Goal: Information Seeking & Learning: Understand process/instructions

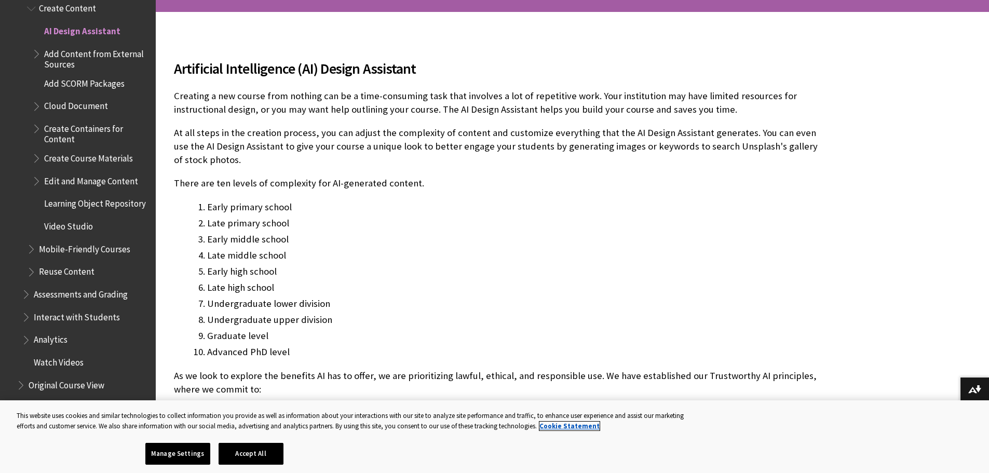
scroll to position [260, 0]
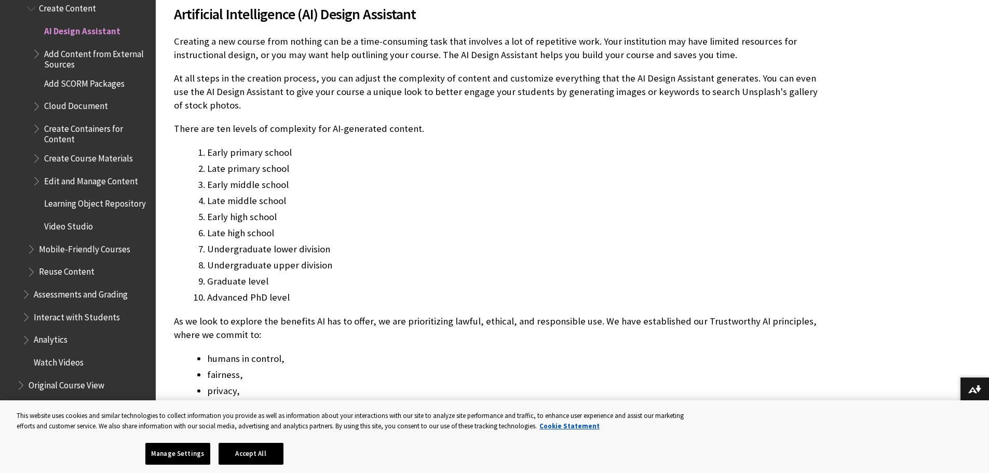
click at [369, 128] on p "There are ten levels of complexity for AI-generated content." at bounding box center [496, 128] width 644 height 13
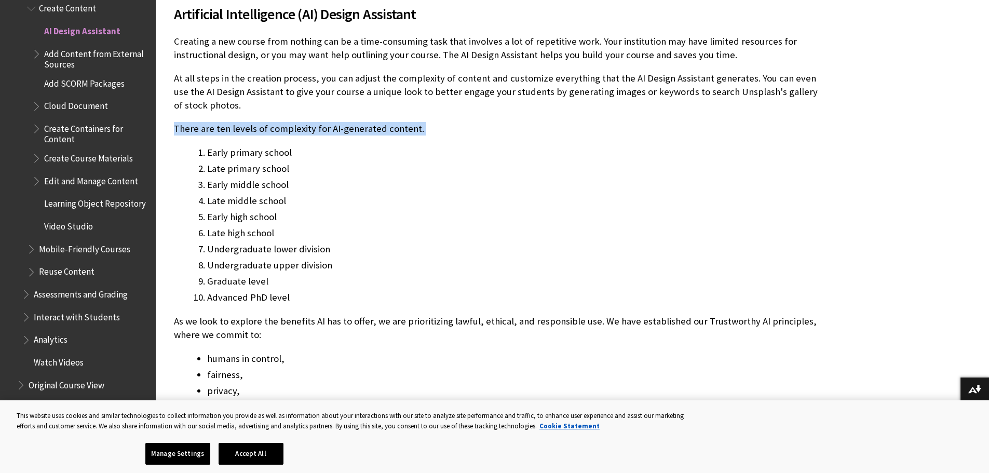
click at [369, 128] on p "There are ten levels of complexity for AI-generated content." at bounding box center [496, 128] width 644 height 13
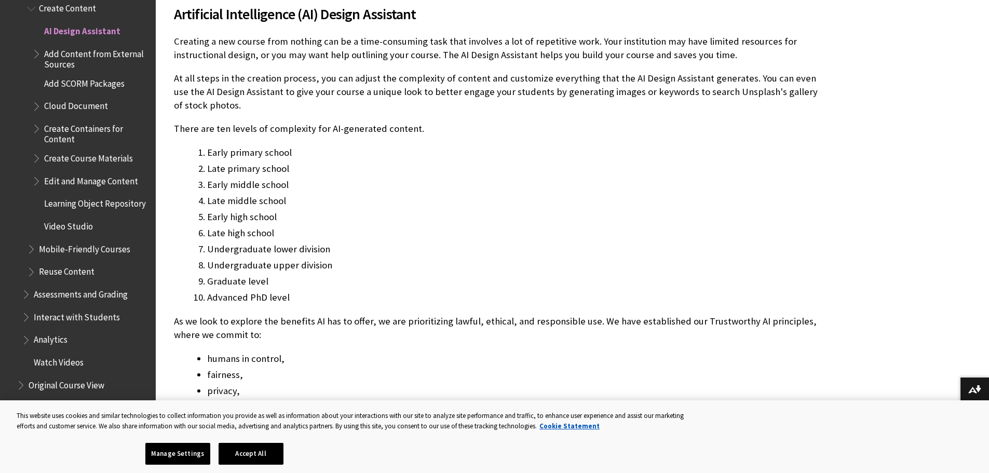
click at [418, 323] on p "As we look to explore the benefits AI has to offer, we are prioritizing lawful,…" at bounding box center [496, 328] width 644 height 27
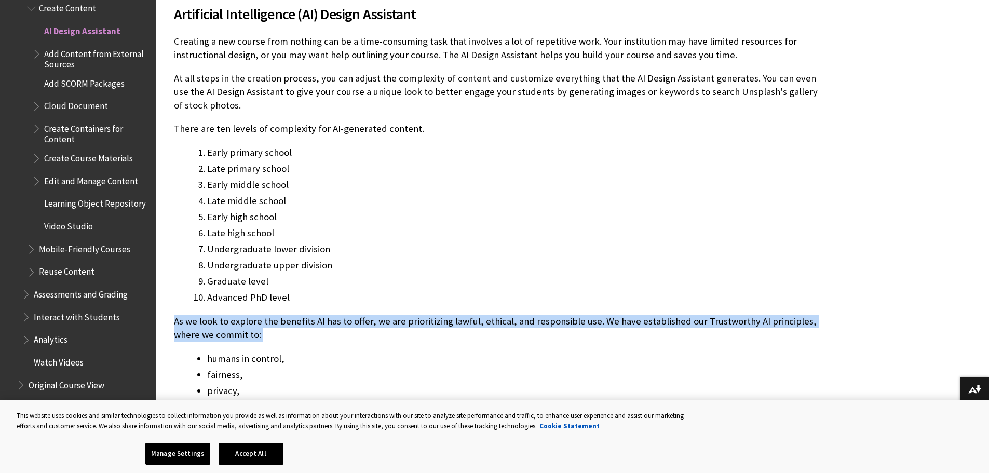
click at [418, 323] on p "As we look to explore the benefits AI has to offer, we are prioritizing lawful,…" at bounding box center [496, 328] width 644 height 27
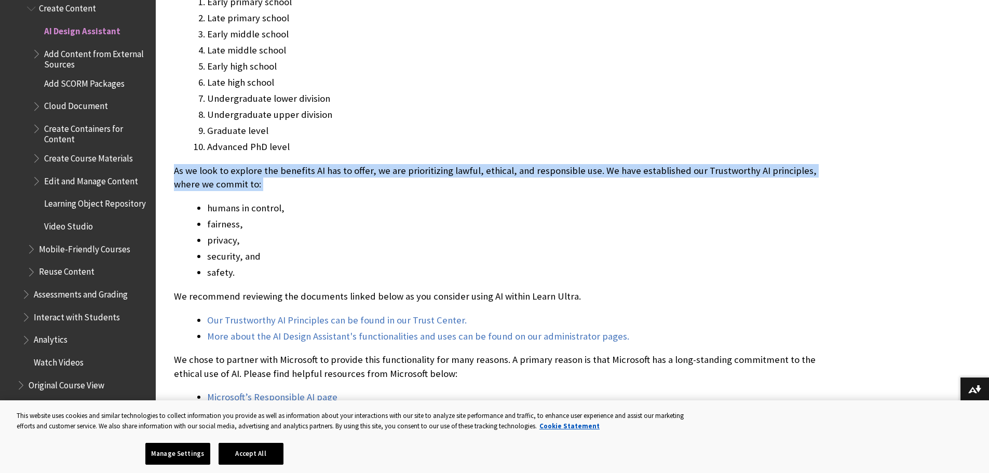
scroll to position [415, 0]
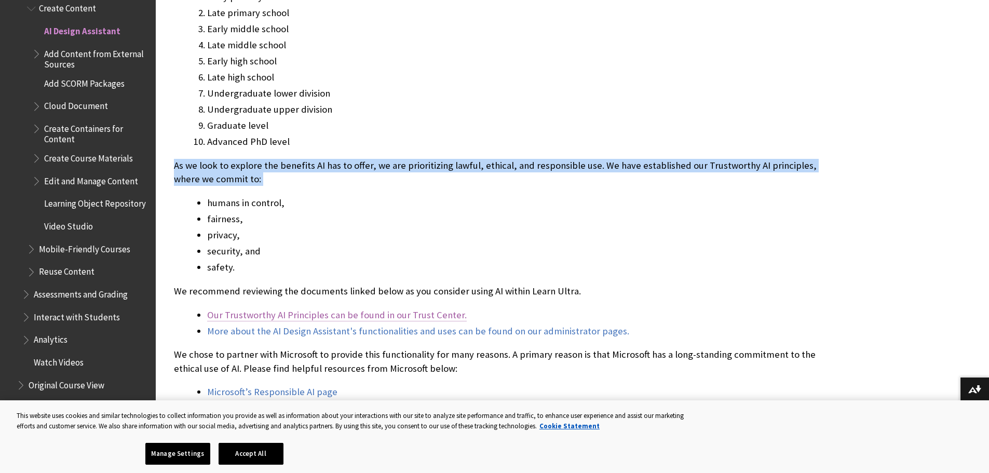
click at [422, 316] on link "Our Trustworthy AI Principles can be found in our Trust Center." at bounding box center [337, 315] width 260 height 12
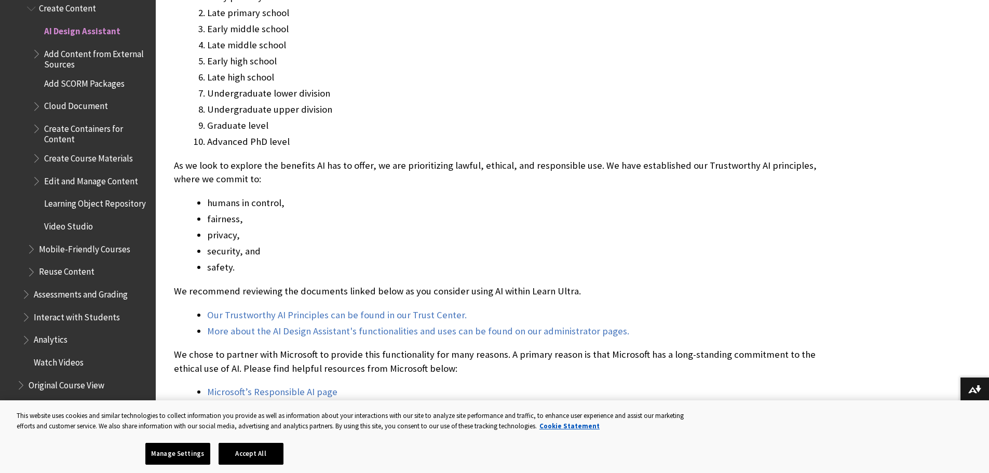
click at [496, 292] on p "We recommend reviewing the documents linked below as you consider using AI with…" at bounding box center [496, 291] width 644 height 13
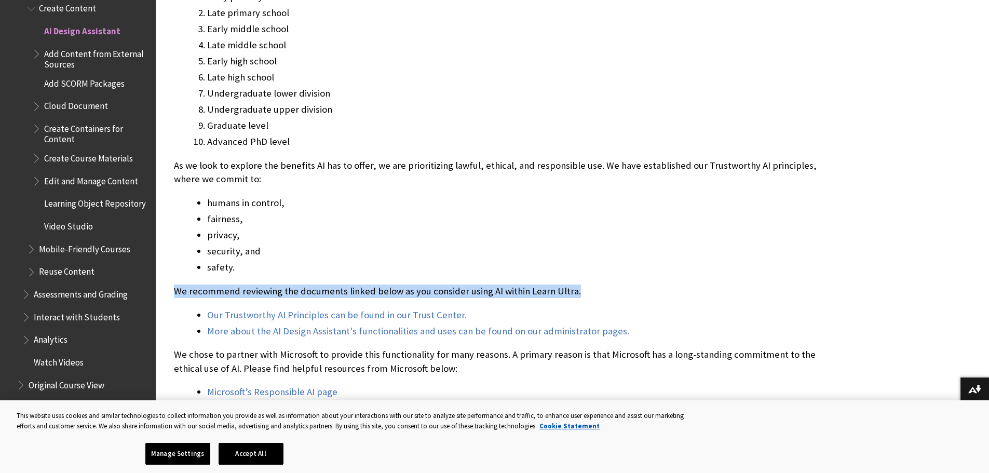
click at [496, 292] on p "We recommend reviewing the documents linked below as you consider using AI with…" at bounding box center [496, 291] width 644 height 13
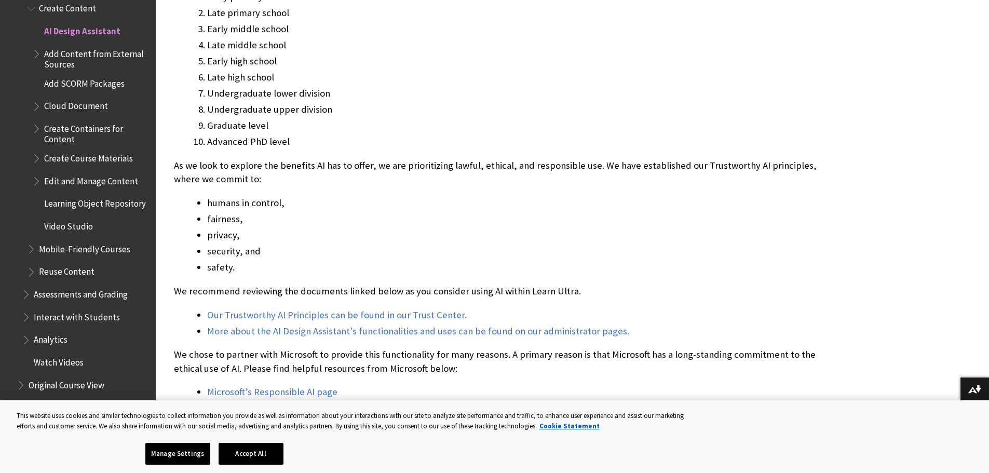
click at [478, 366] on p "We chose to partner with Microsoft to provide this functionality for many reaso…" at bounding box center [496, 361] width 644 height 27
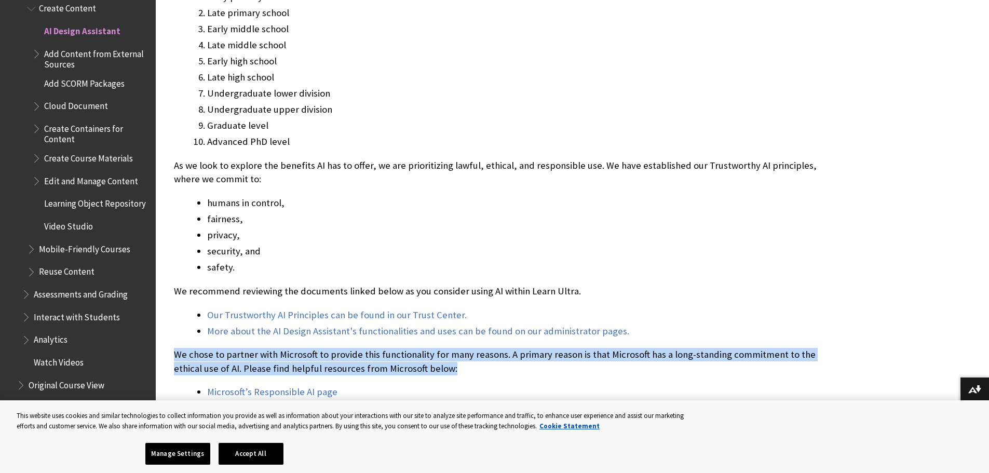
click at [478, 366] on p "We chose to partner with Microsoft to provide this functionality for many reaso…" at bounding box center [496, 361] width 644 height 27
click at [477, 366] on p "We chose to partner with Microsoft to provide this functionality for many reaso…" at bounding box center [496, 361] width 644 height 27
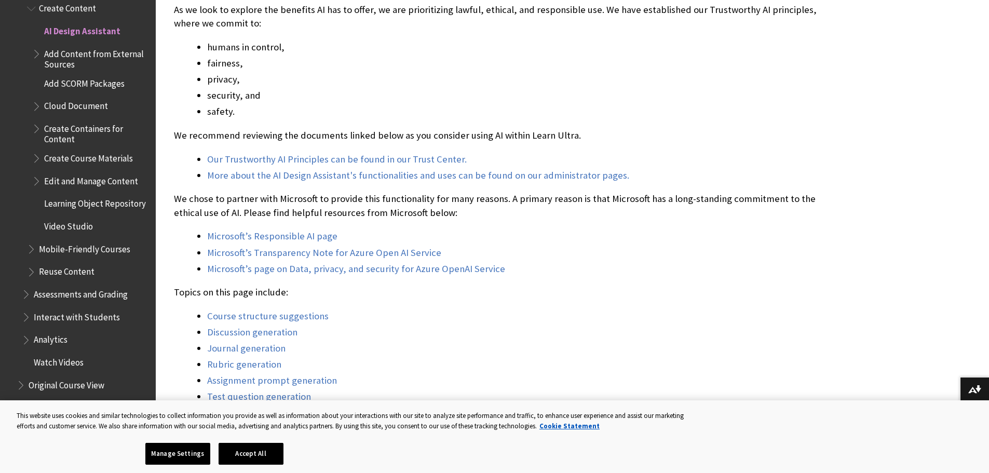
click at [527, 334] on li "Discussion generation" at bounding box center [512, 332] width 611 height 15
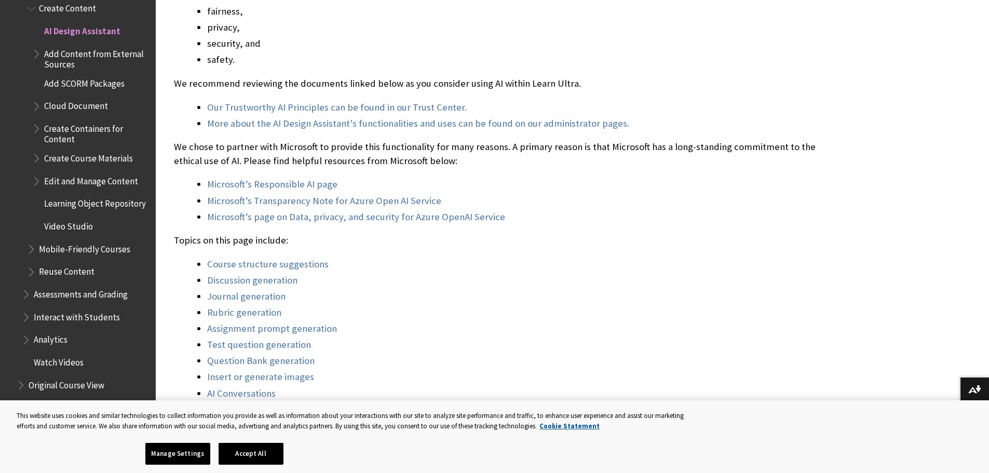
click at [557, 155] on p "We chose to partner with Microsoft to provide this functionality for many reaso…" at bounding box center [496, 153] width 644 height 27
click at [557, 154] on p "We chose to partner with Microsoft to provide this functionality for many reaso…" at bounding box center [496, 153] width 644 height 27
click at [560, 177] on li "Microsoft’s Responsible AI page" at bounding box center [512, 184] width 611 height 15
click at [313, 146] on p "We chose to partner with Microsoft to provide this functionality for many reaso…" at bounding box center [496, 153] width 644 height 27
click at [386, 107] on link "Our Trustworthy AI Principles can be found in our Trust Center." at bounding box center [337, 107] width 260 height 12
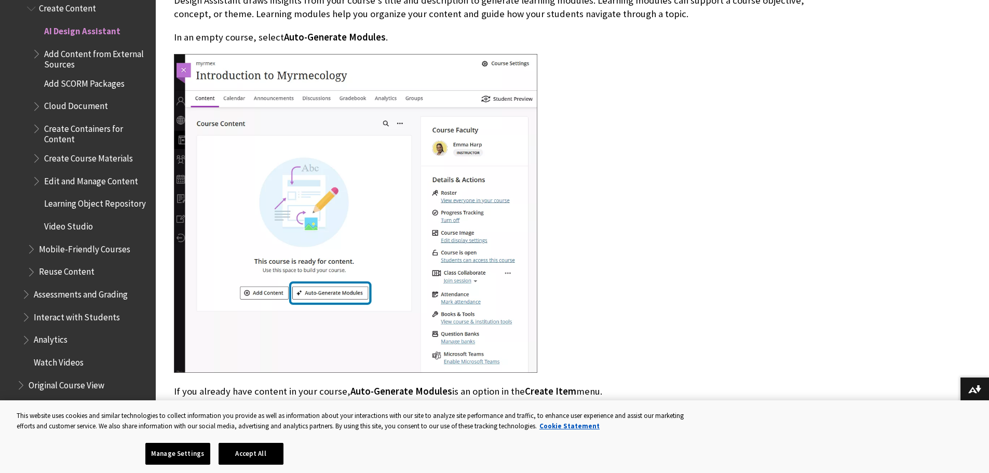
scroll to position [1402, 0]
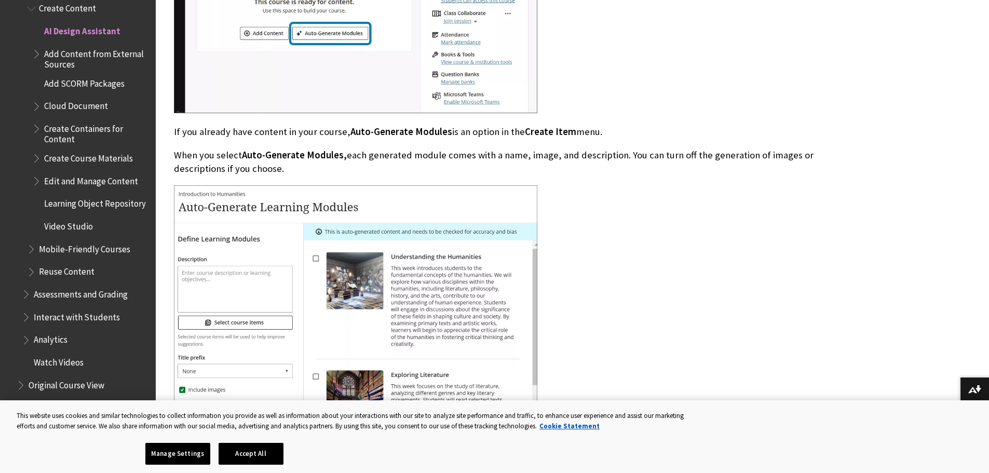
click at [629, 281] on div at bounding box center [496, 350] width 644 height 331
click at [533, 152] on p "When you select Auto-Generate Modules, each generated module comes with a name,…" at bounding box center [496, 161] width 644 height 27
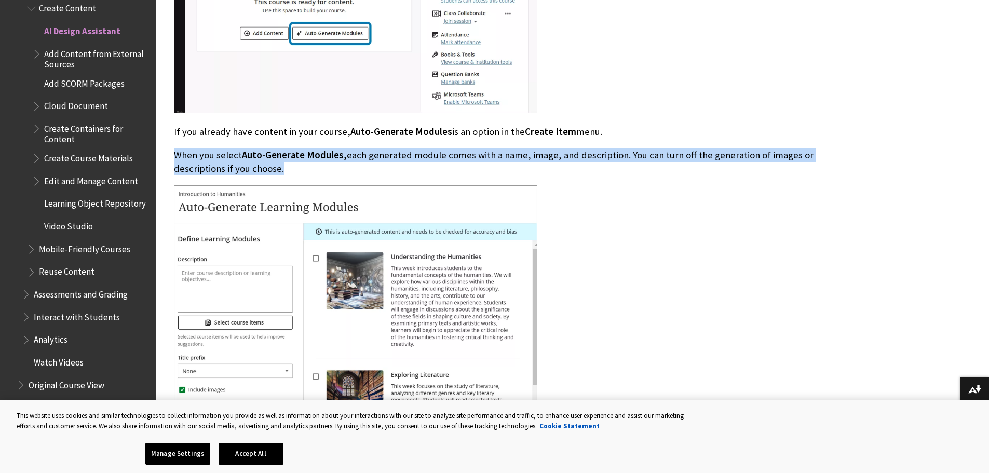
click at [533, 152] on p "When you select Auto-Generate Modules, each generated module comes with a name,…" at bounding box center [496, 161] width 644 height 27
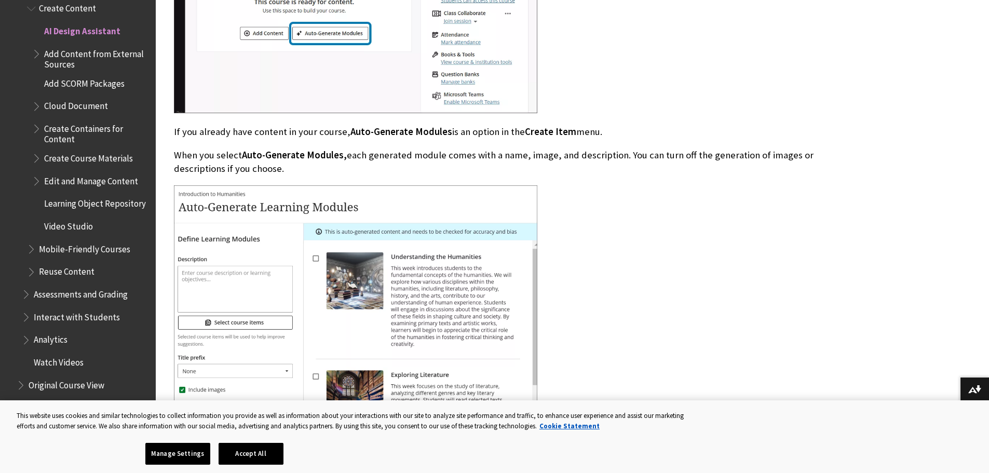
click at [495, 136] on p "If you already have content in your course, Auto-Generate Modules is an option …" at bounding box center [496, 131] width 644 height 13
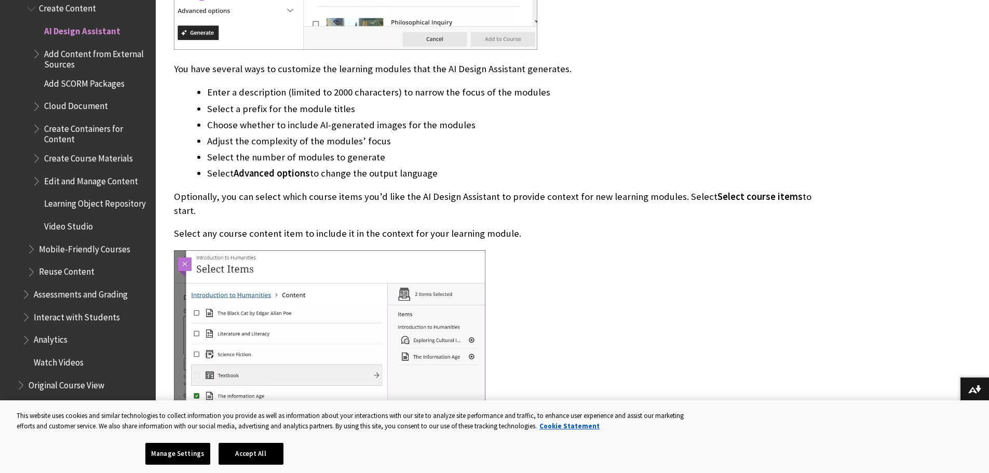
scroll to position [1921, 0]
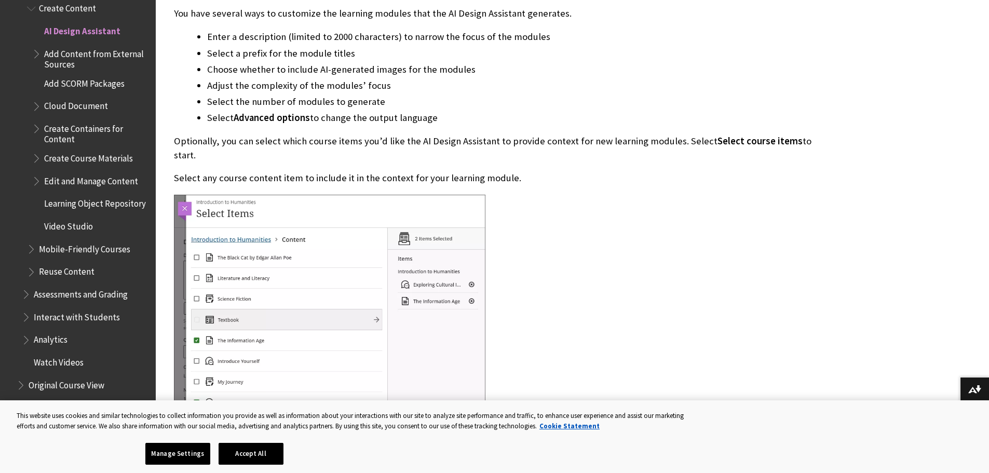
click at [328, 148] on div "Course structure suggestions If you need help designing your course and don’t k…" at bounding box center [496, 59] width 644 height 1805
click at [336, 140] on p "Optionally, you can select which course items you’d like the AI Design Assistan…" at bounding box center [496, 147] width 644 height 27
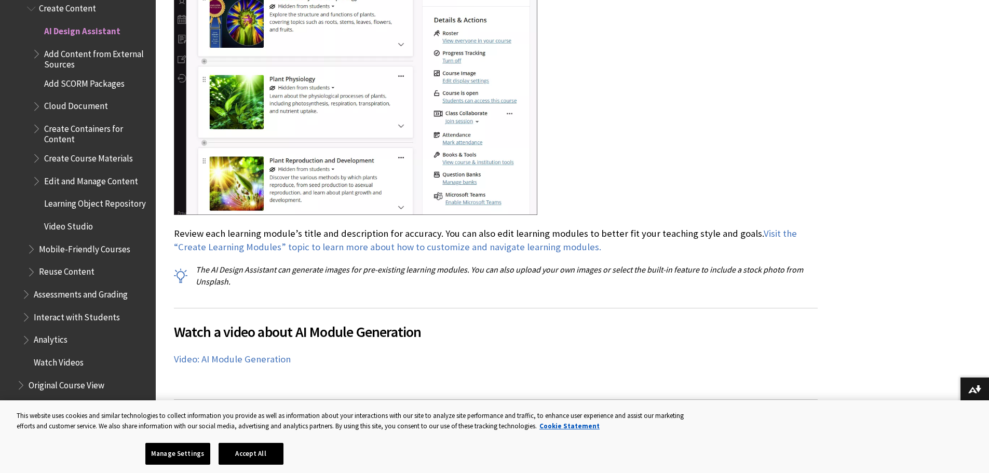
scroll to position [2596, 0]
click at [588, 263] on p "The AI Design Assistant can generate images for pre-existing learning modules. …" at bounding box center [496, 274] width 644 height 23
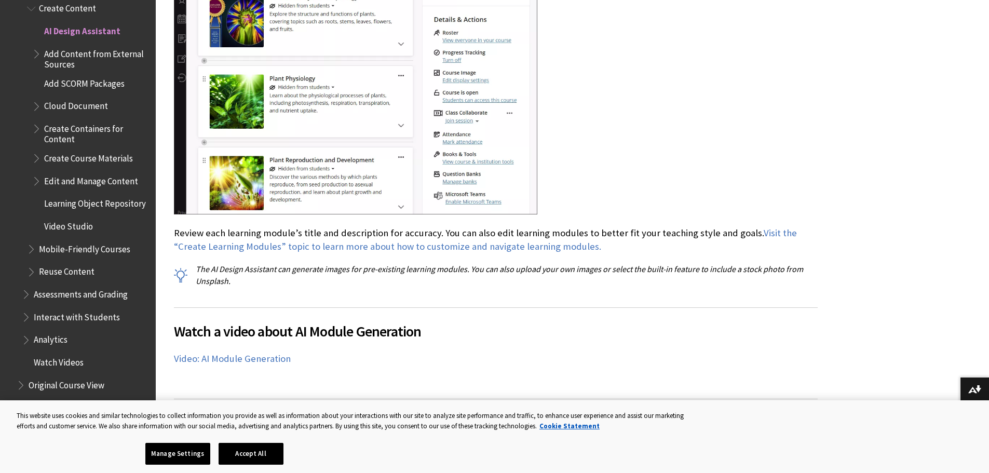
click at [611, 226] on p "Review each learning module’s title and description for accuracy. You can also …" at bounding box center [496, 239] width 644 height 27
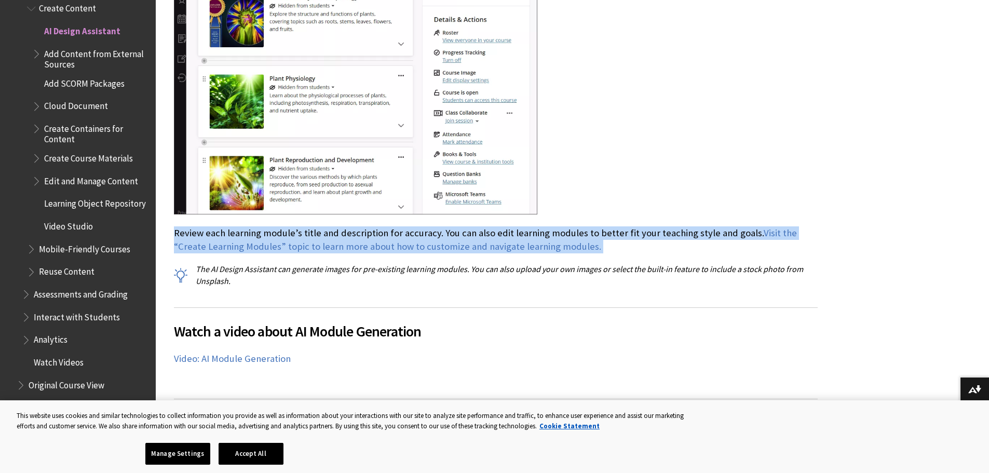
click at [611, 226] on p "Review each learning module’s title and description for accuracy. You can also …" at bounding box center [496, 239] width 644 height 27
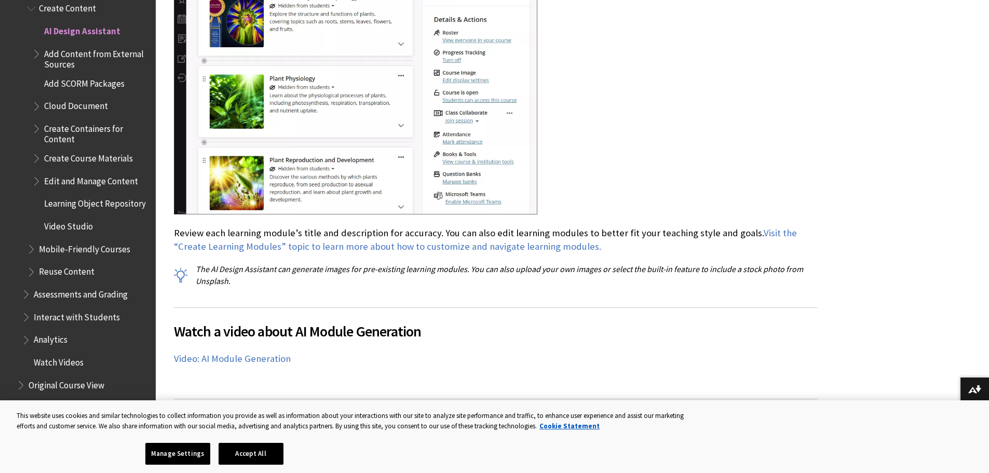
click at [607, 263] on p "The AI Design Assistant can generate images for pre-existing learning modules. …" at bounding box center [496, 274] width 644 height 23
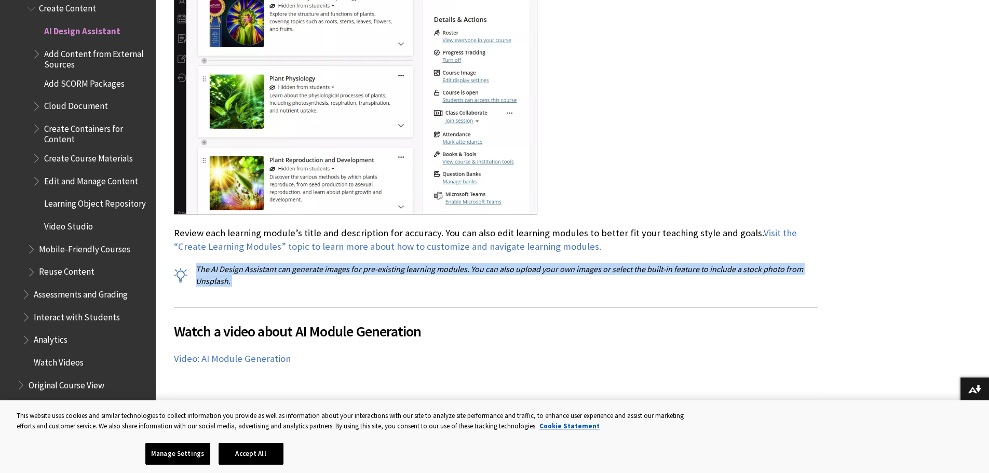
click at [607, 263] on p "The AI Design Assistant can generate images for pre-existing learning modules. …" at bounding box center [496, 274] width 644 height 23
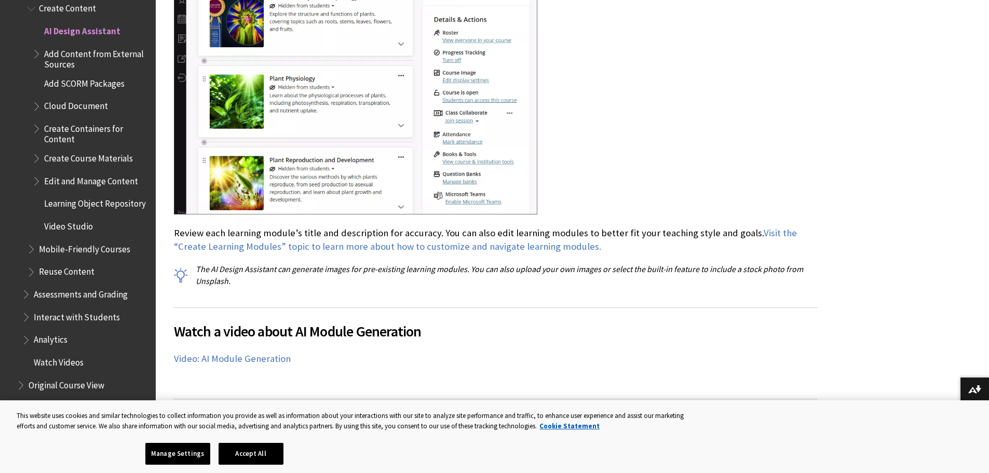
click at [612, 226] on p "Review each learning module’s title and description for accuracy. You can also …" at bounding box center [496, 239] width 644 height 27
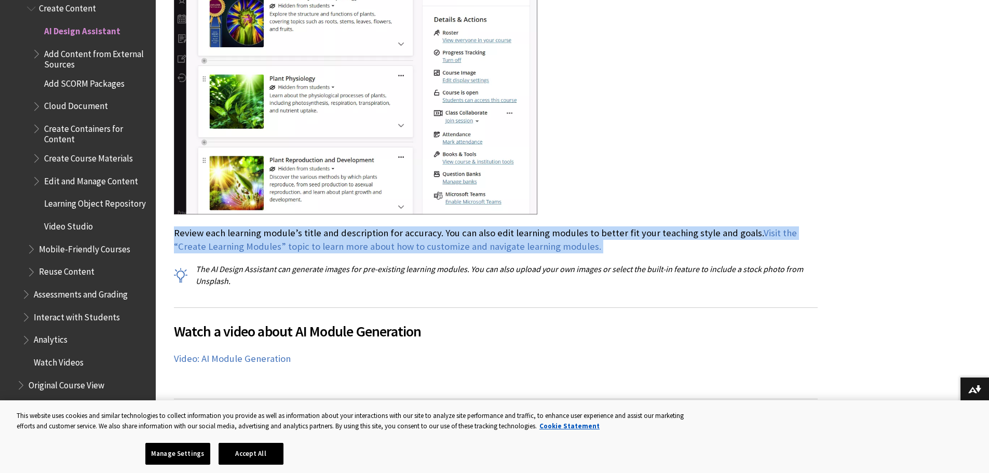
click at [612, 226] on p "Review each learning module’s title and description for accuracy. You can also …" at bounding box center [496, 239] width 644 height 27
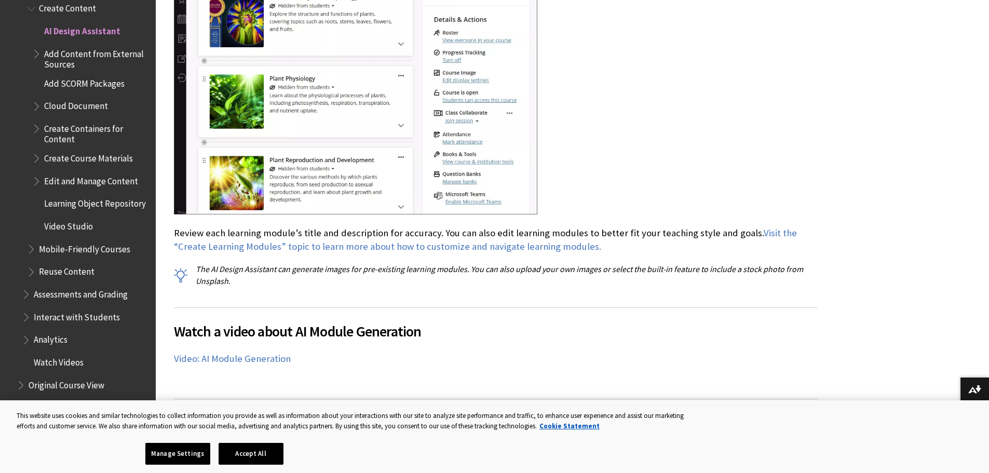
click at [608, 263] on p "The AI Design Assistant can generate images for pre-existing learning modules. …" at bounding box center [496, 274] width 644 height 23
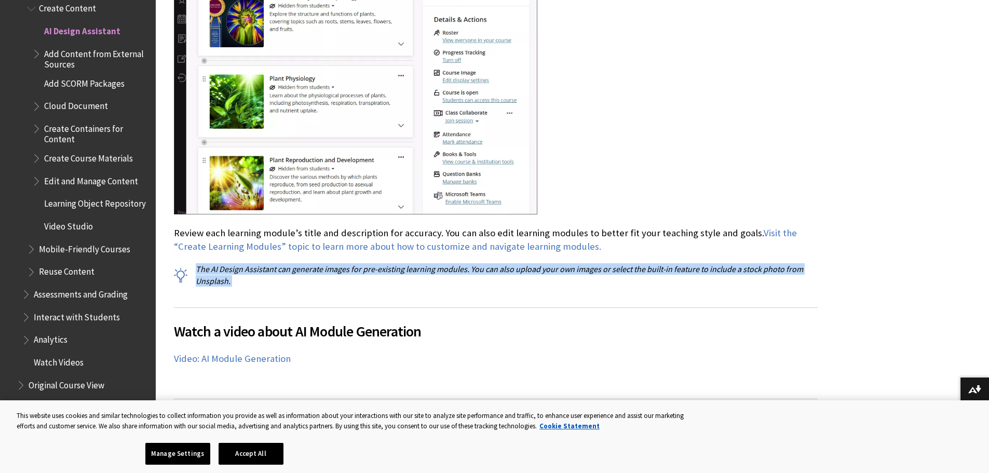
click at [608, 263] on p "The AI Design Assistant can generate images for pre-existing learning modules. …" at bounding box center [496, 274] width 644 height 23
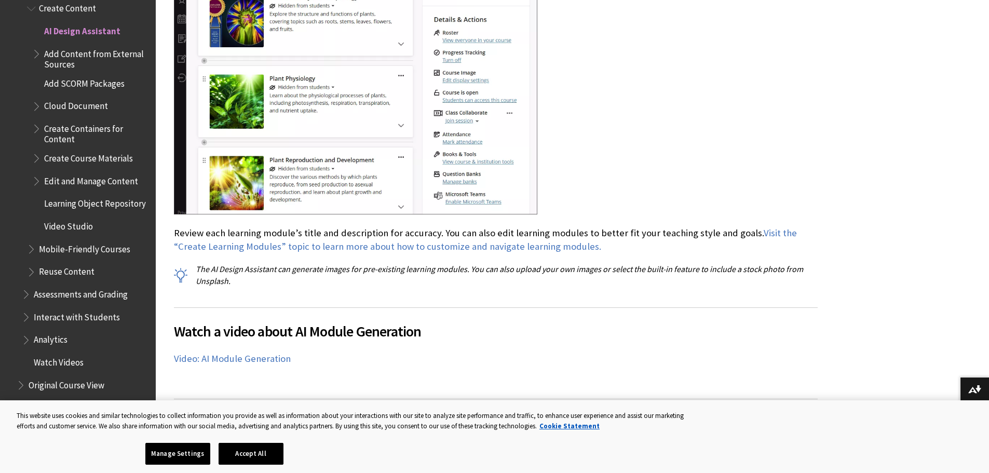
click at [625, 226] on p "Review each learning module’s title and description for accuracy. You can also …" at bounding box center [496, 239] width 644 height 27
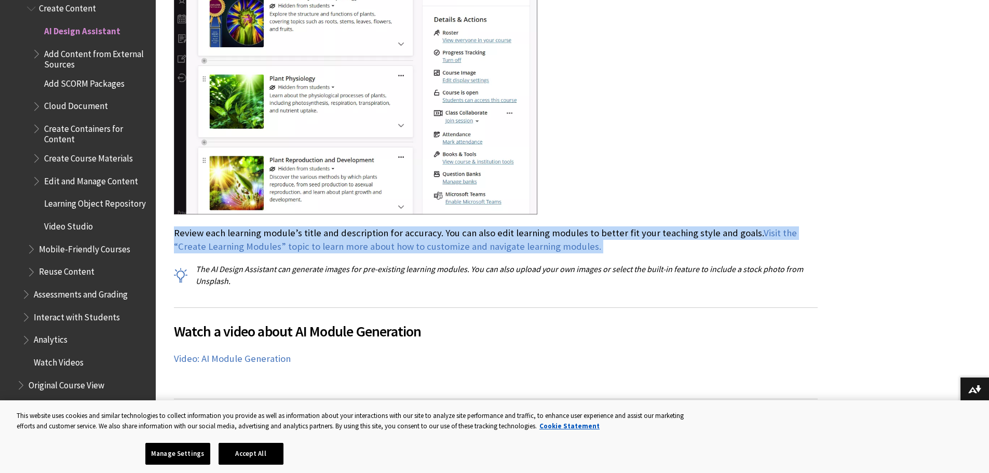
click at [625, 226] on p "Review each learning module’s title and description for accuracy. You can also …" at bounding box center [496, 239] width 644 height 27
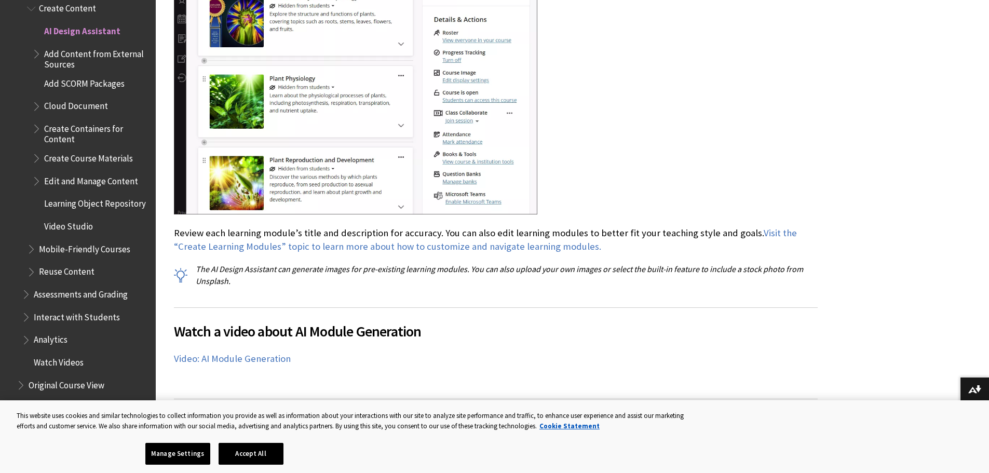
click at [625, 263] on p "The AI Design Assistant can generate images for pre-existing learning modules. …" at bounding box center [496, 274] width 644 height 23
click at [388, 324] on span "Watch a video about AI Module Generation" at bounding box center [496, 331] width 644 height 22
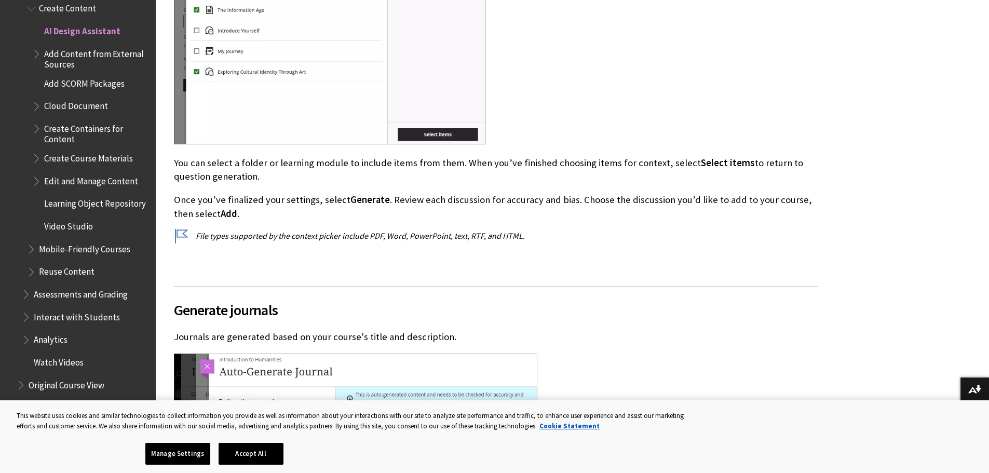
scroll to position [3634, 0]
